Goal: Task Accomplishment & Management: Use online tool/utility

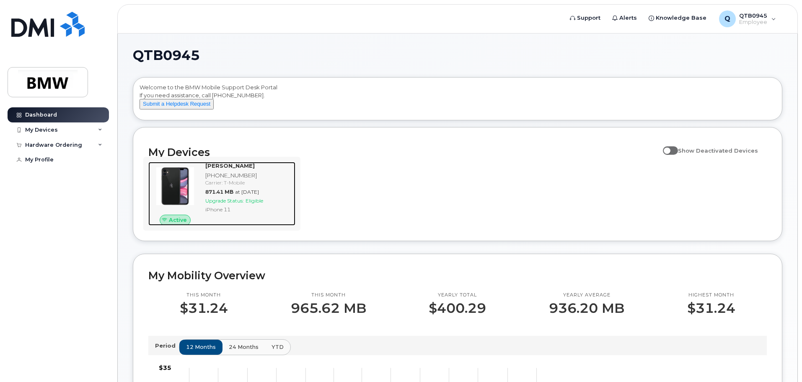
click at [273, 212] on div "[PERSON_NAME] [PHONE_NUMBER] Carrier: T-Mobile 871.41 MB at [DATE] Upgrade Stat…" at bounding box center [248, 194] width 93 height 64
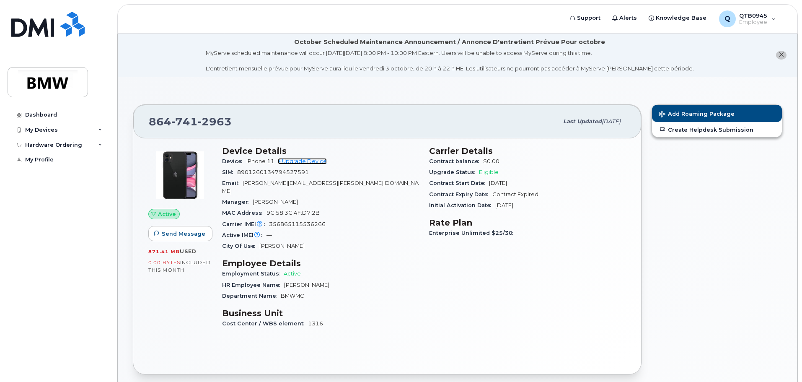
click at [312, 160] on link "+ Upgrade Device" at bounding box center [302, 161] width 49 height 6
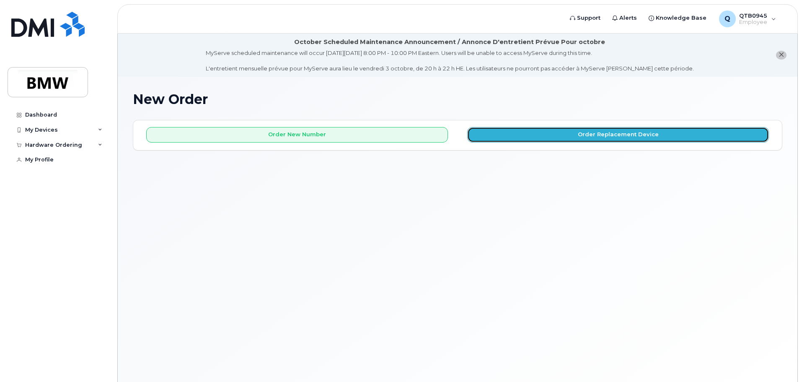
click at [598, 132] on button "Order Replacement Device" at bounding box center [618, 135] width 302 height 16
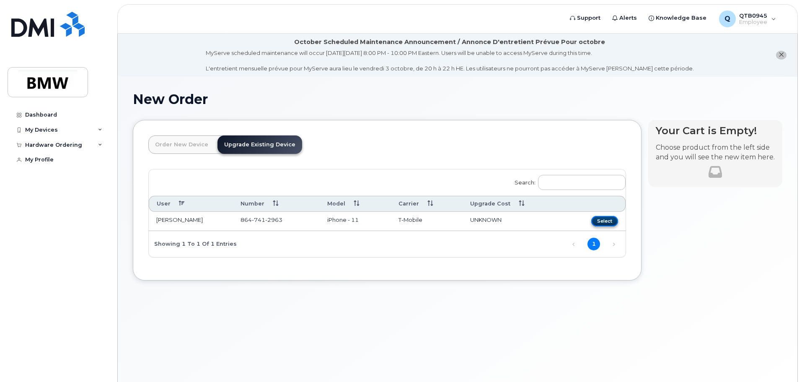
click at [607, 222] on button "Select" at bounding box center [605, 221] width 27 height 10
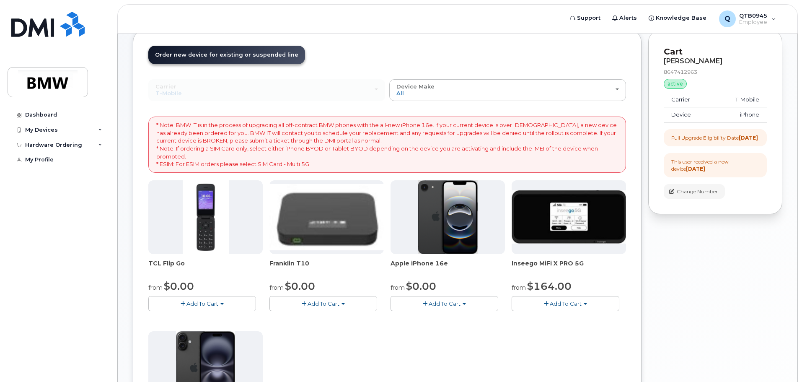
scroll to position [70, 0]
